Goal: Task Accomplishment & Management: Manage account settings

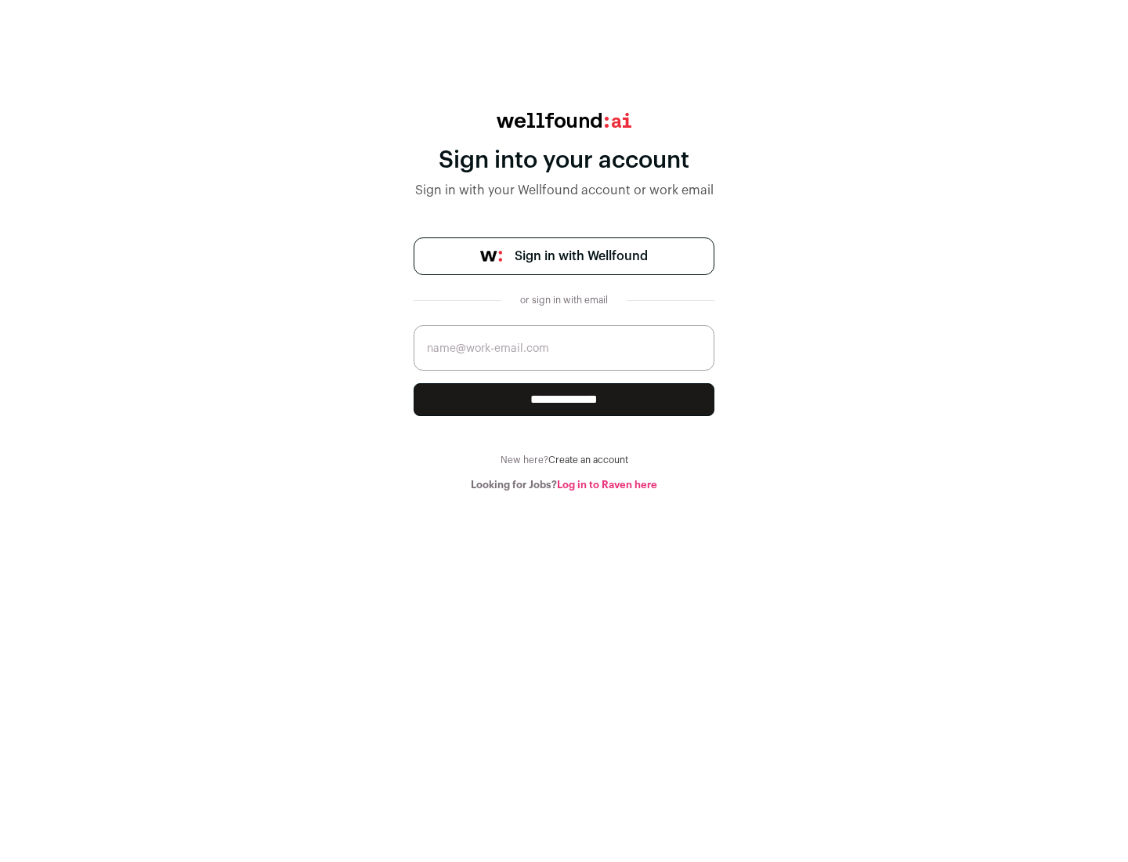
click at [581, 256] on span "Sign in with Wellfound" at bounding box center [581, 256] width 133 height 19
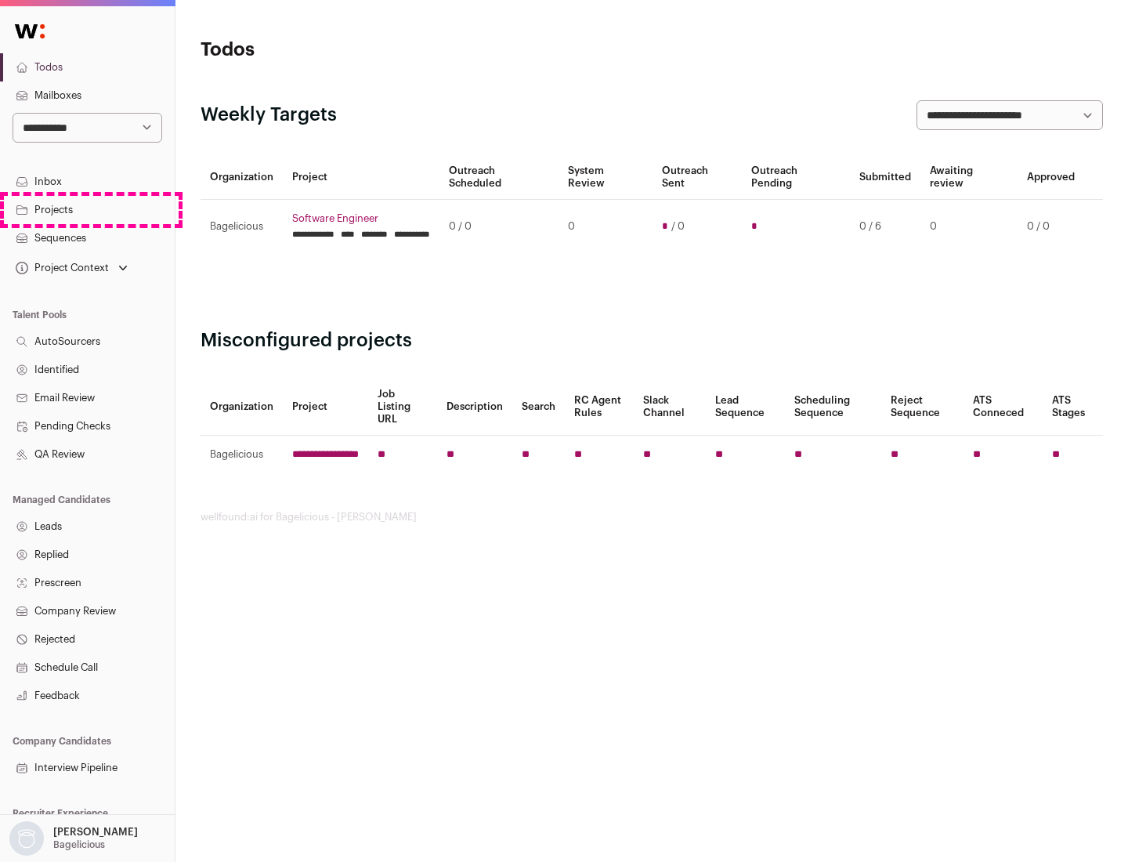
click at [87, 209] on link "Projects" at bounding box center [87, 210] width 175 height 28
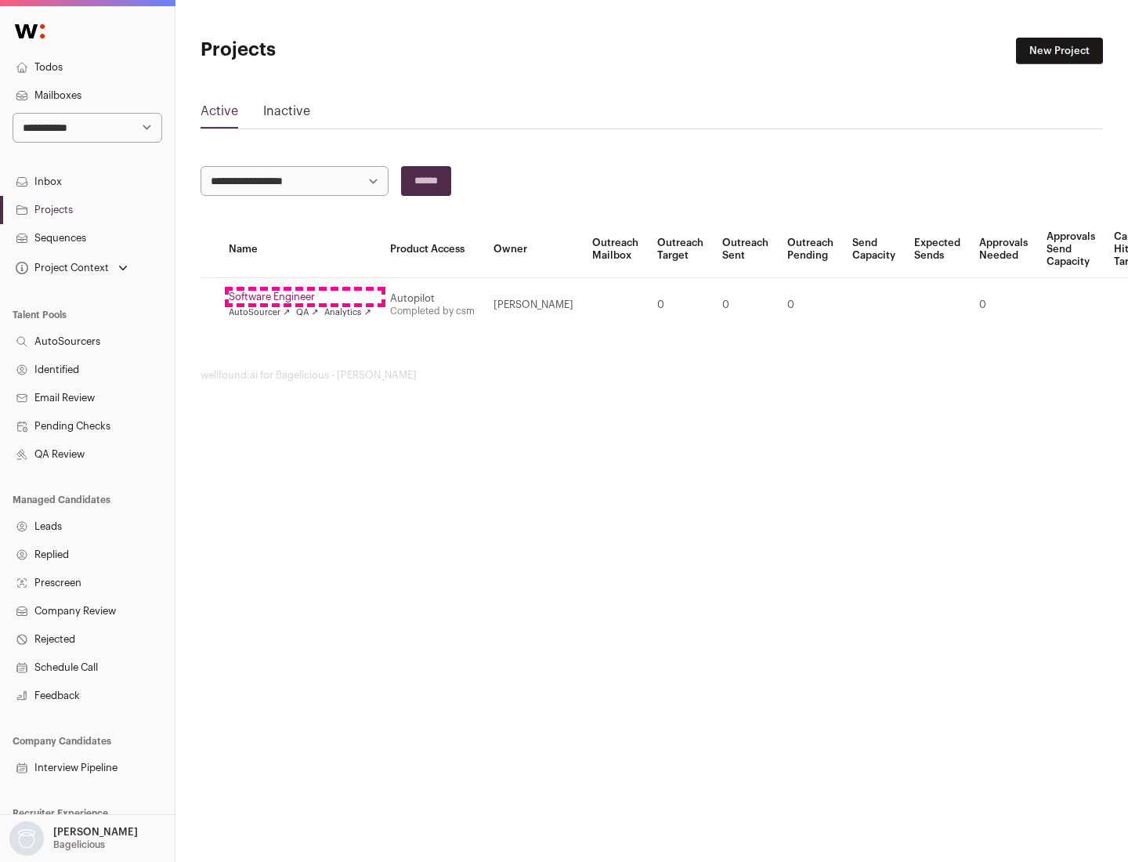
click at [305, 297] on link "Software Engineer" at bounding box center [300, 297] width 143 height 13
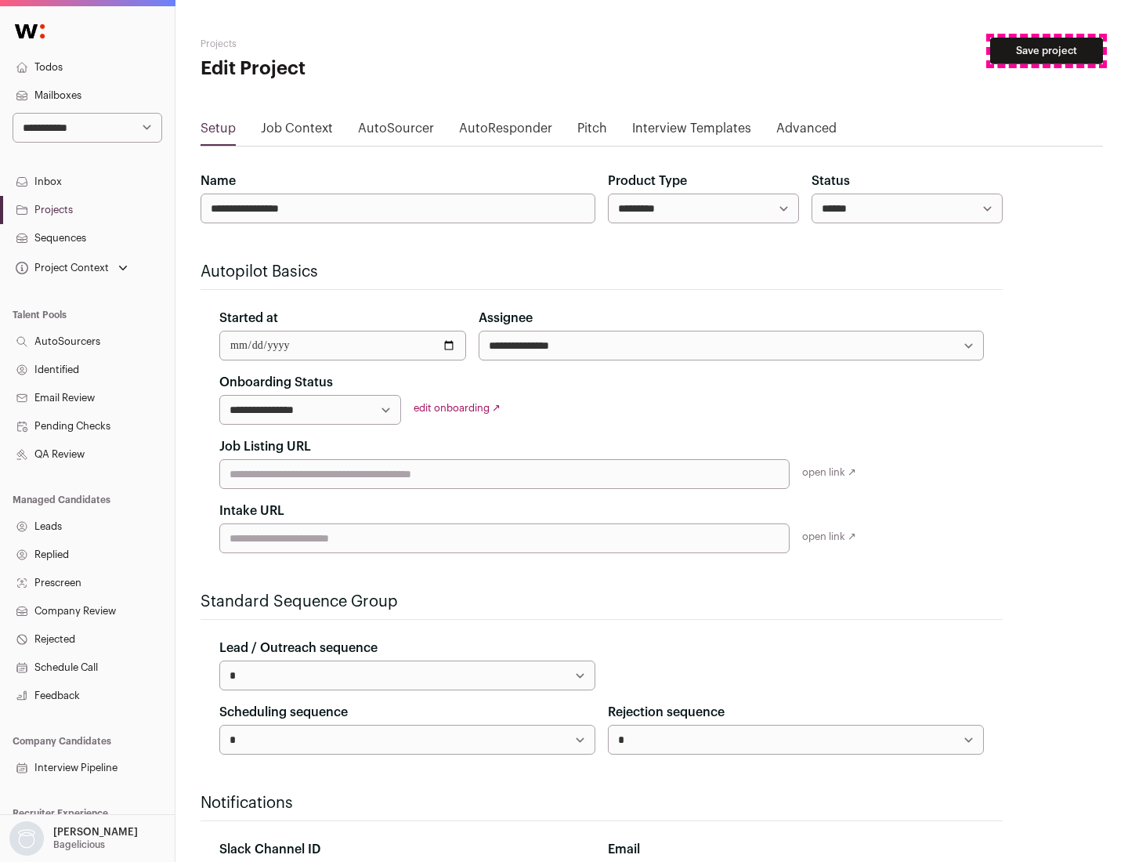
click at [1047, 51] on button "Save project" at bounding box center [1046, 51] width 113 height 27
